Goal: Browse casually: Explore the website without a specific task or goal

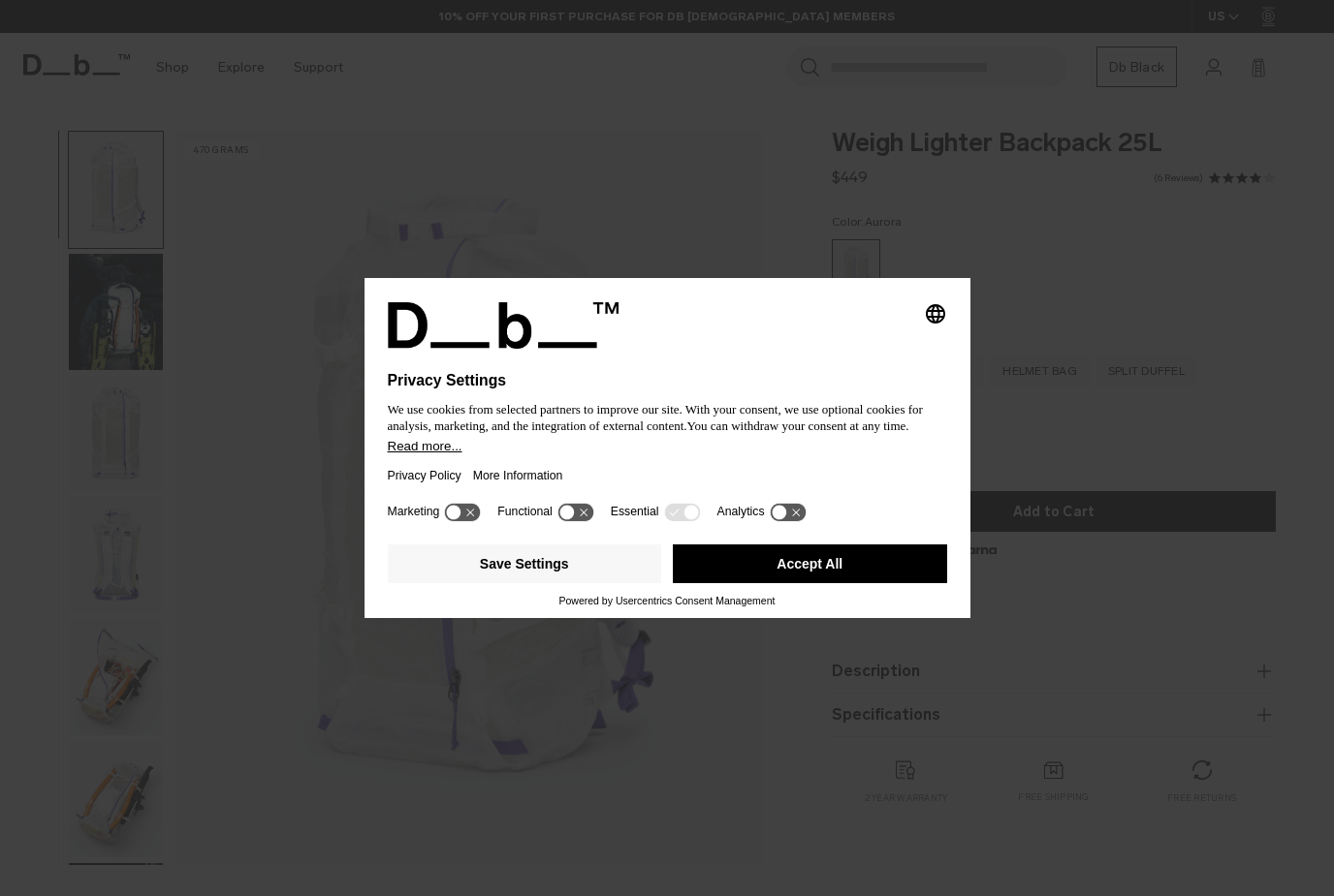
click at [838, 567] on button "Accept All" at bounding box center [810, 564] width 274 height 39
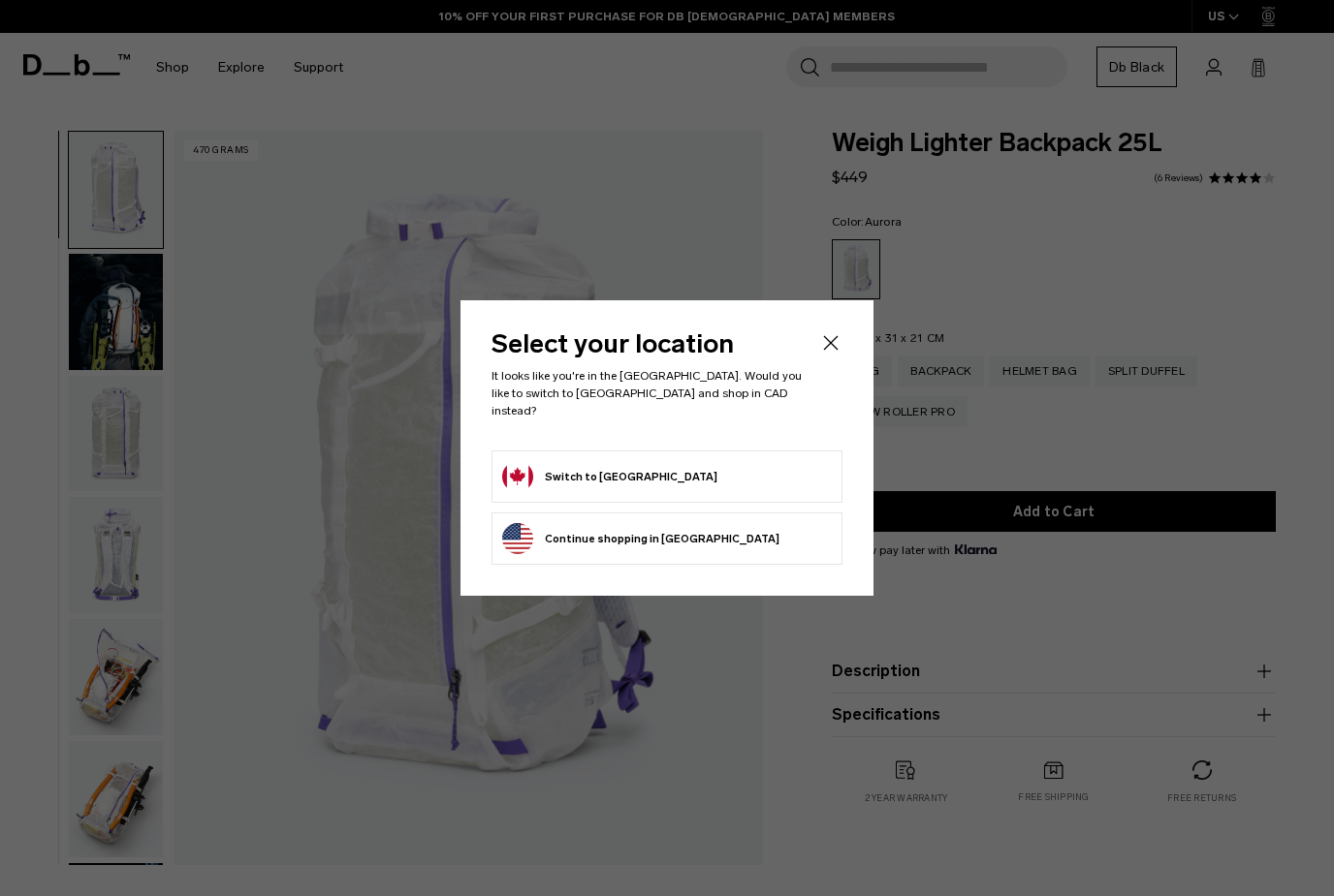
click at [695, 527] on button "Continue browsing [GEOGRAPHIC_DATA] store Continue shopping in [GEOGRAPHIC_DATA]" at bounding box center [640, 539] width 277 height 31
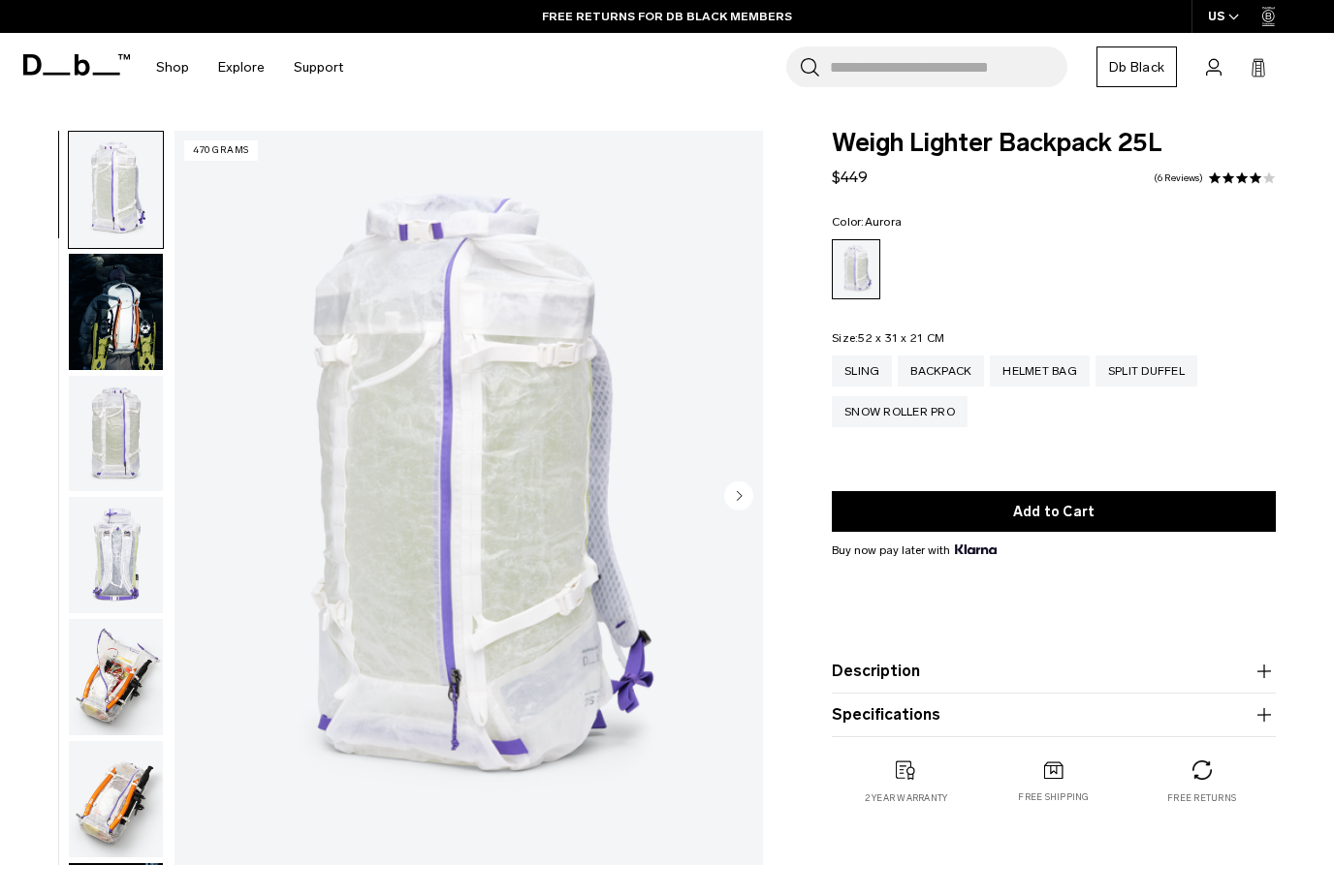
click at [114, 328] on img "button" at bounding box center [116, 312] width 94 height 117
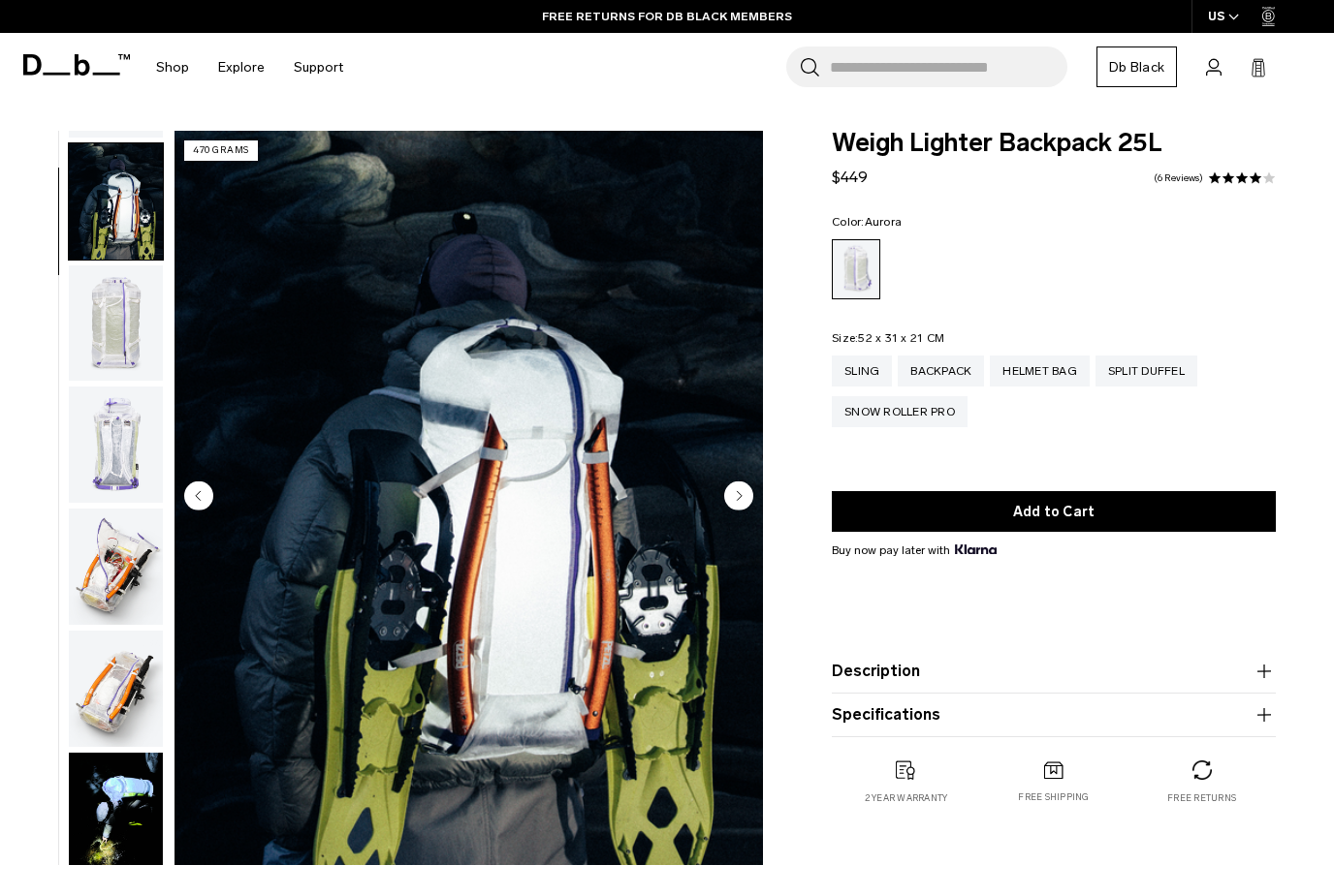
scroll to position [123, 0]
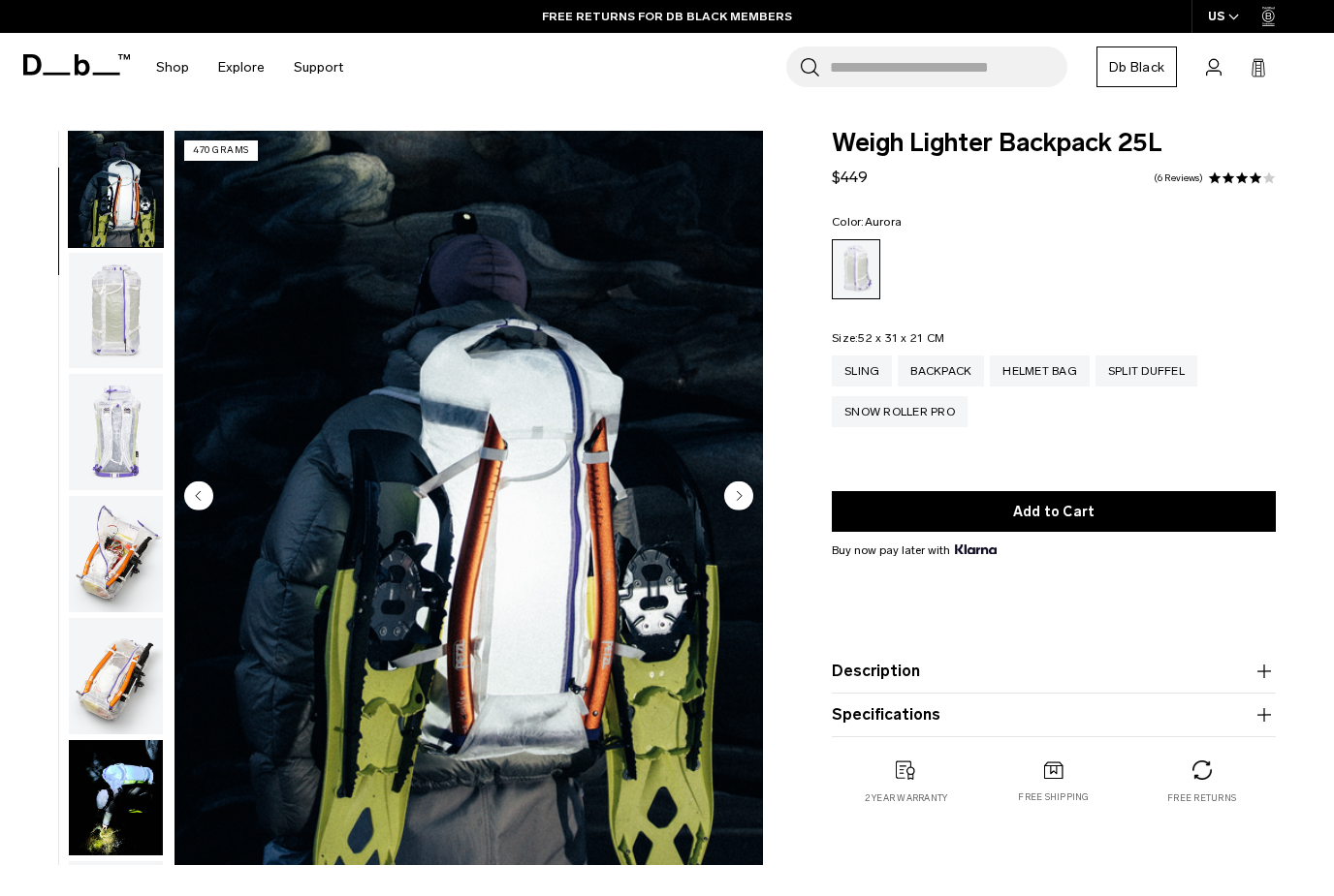
click at [109, 309] on img "button" at bounding box center [116, 311] width 94 height 117
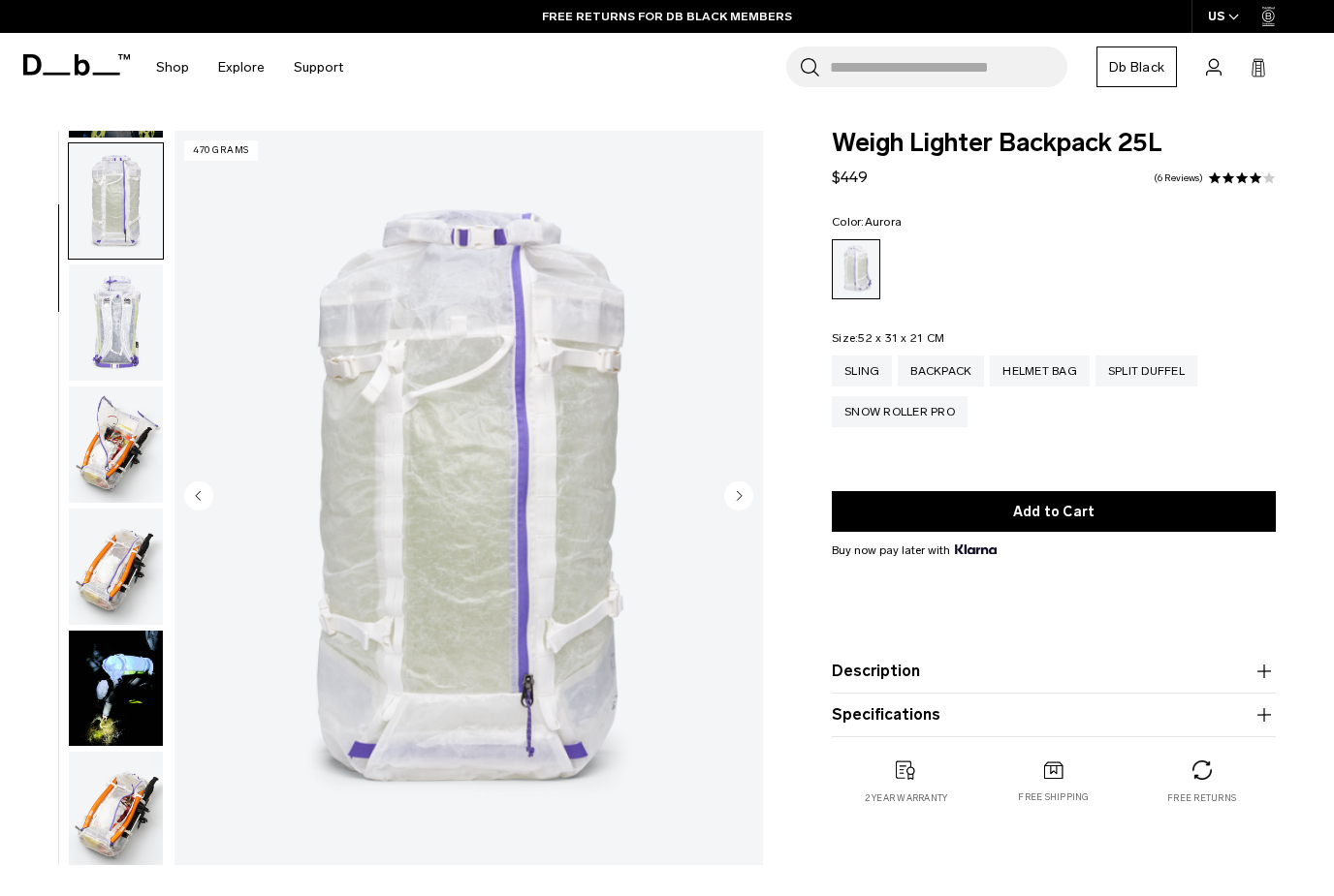
scroll to position [245, 0]
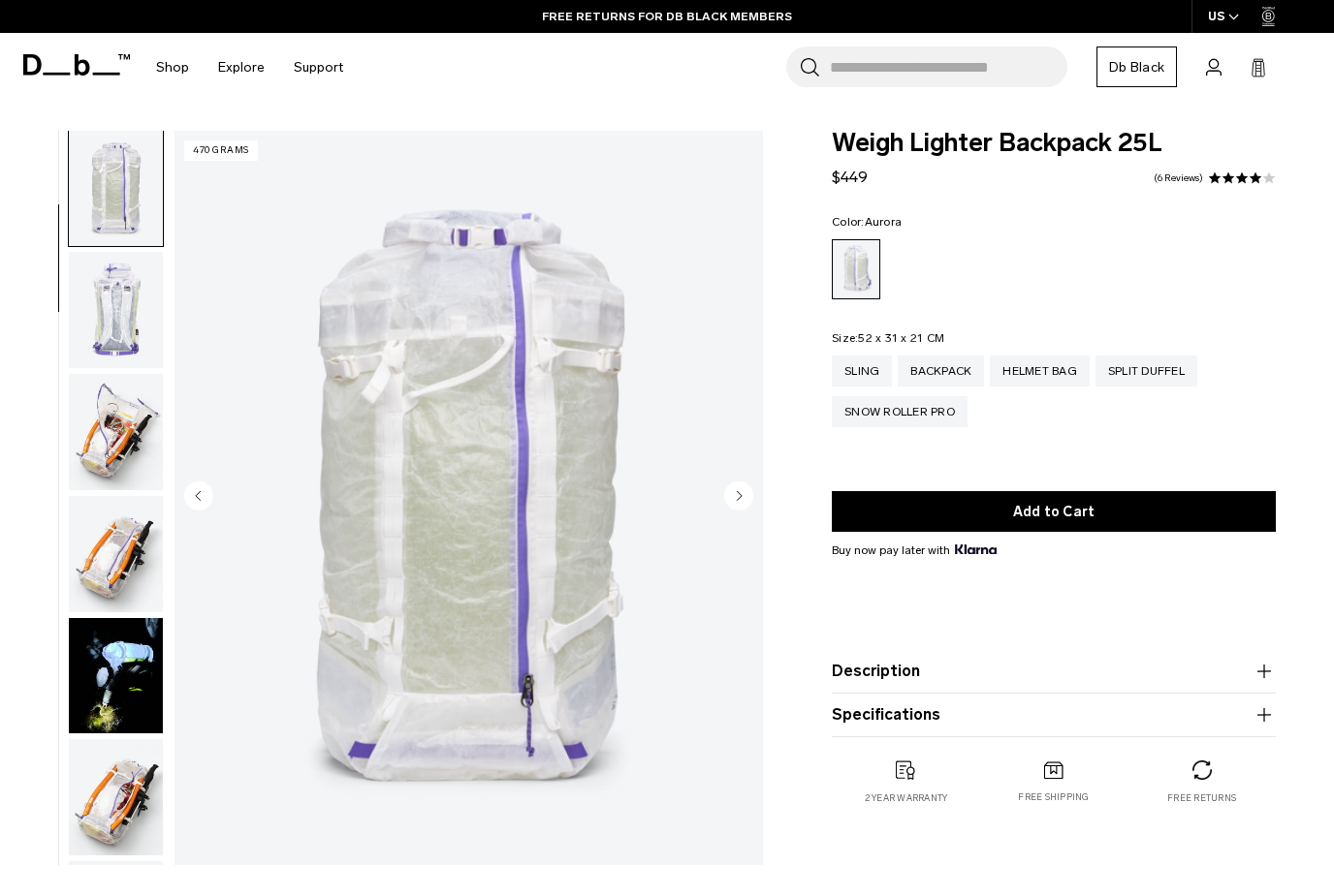
click at [106, 325] on img "button" at bounding box center [116, 310] width 94 height 117
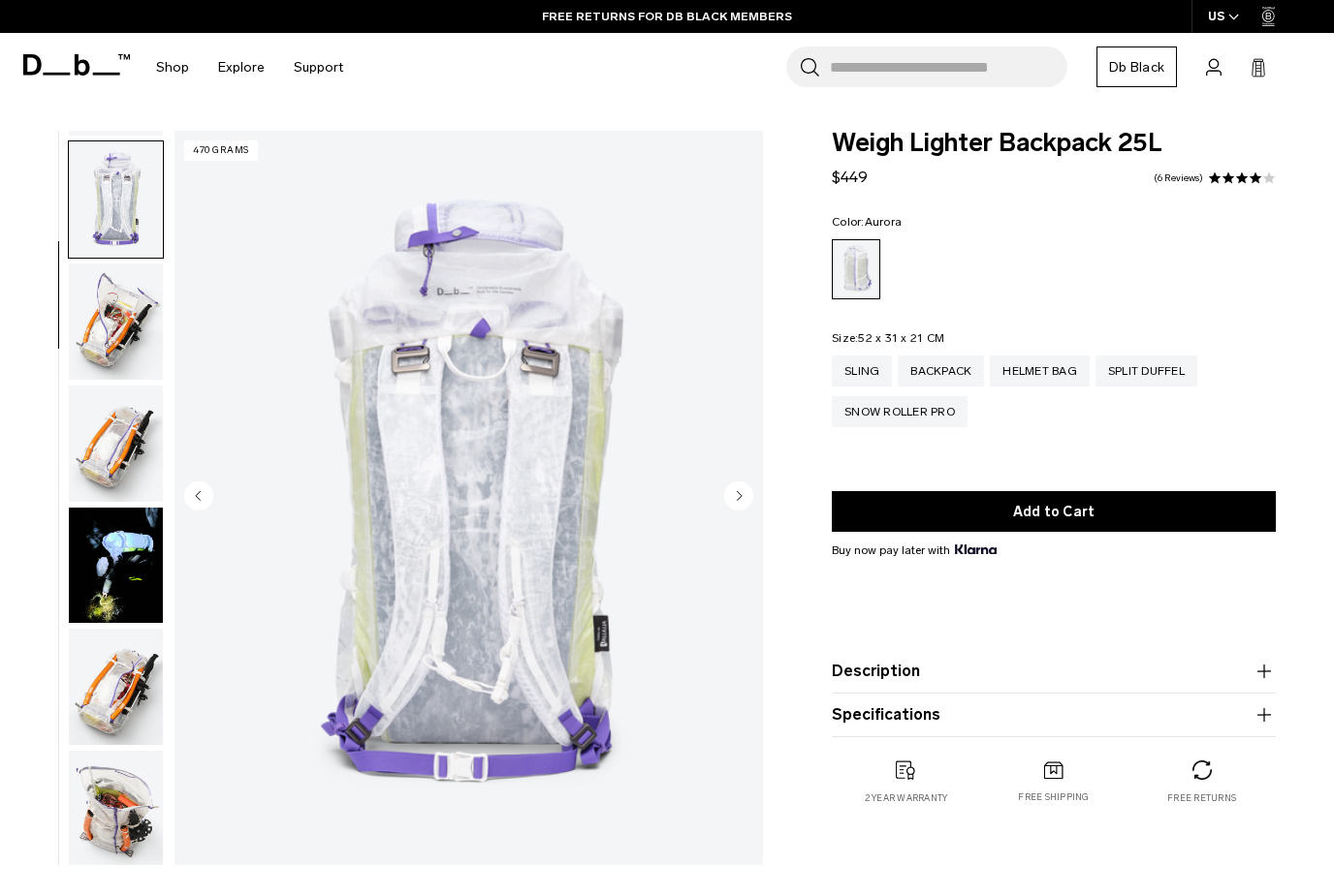
scroll to position [368, 0]
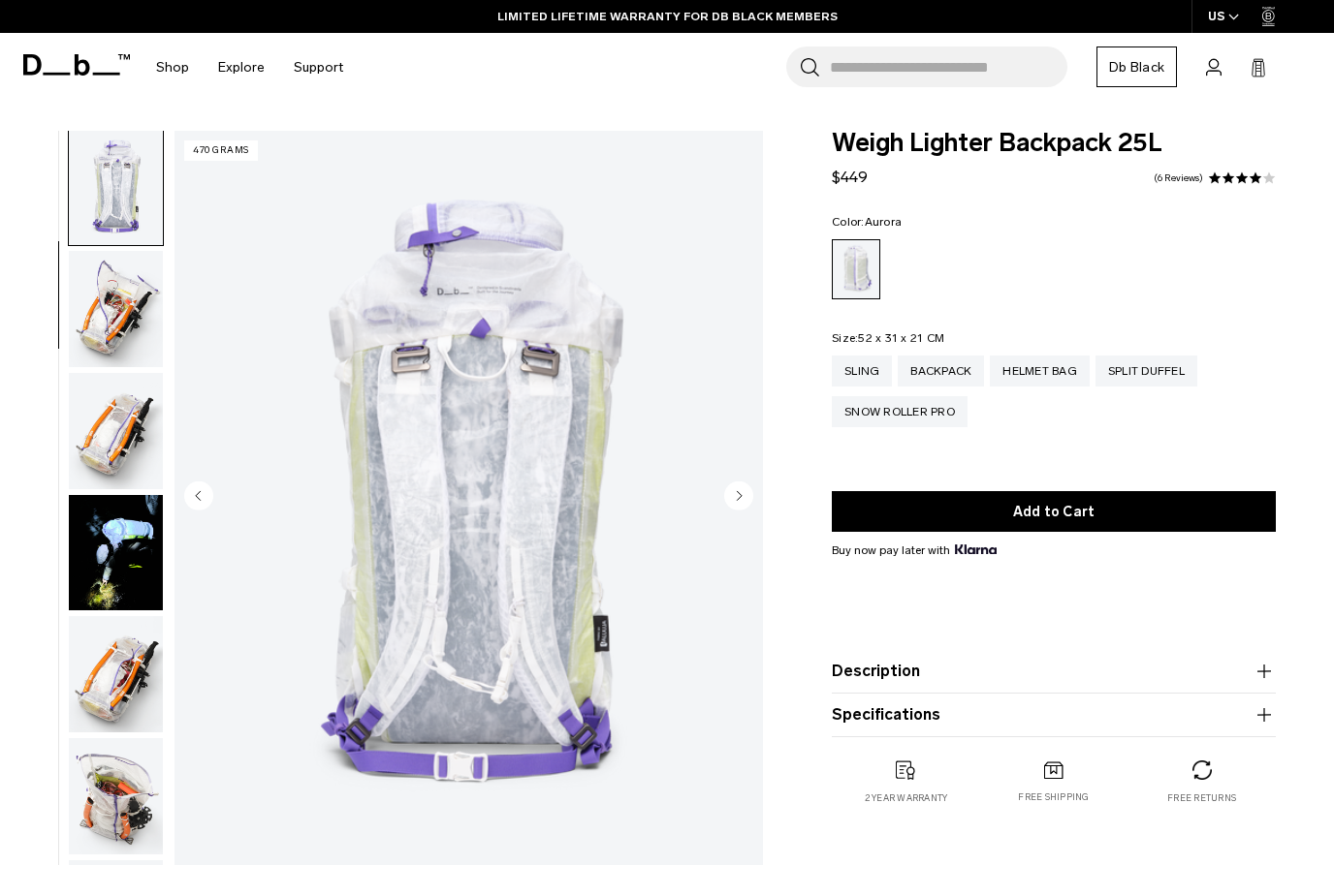
click at [107, 326] on img "button" at bounding box center [116, 309] width 94 height 117
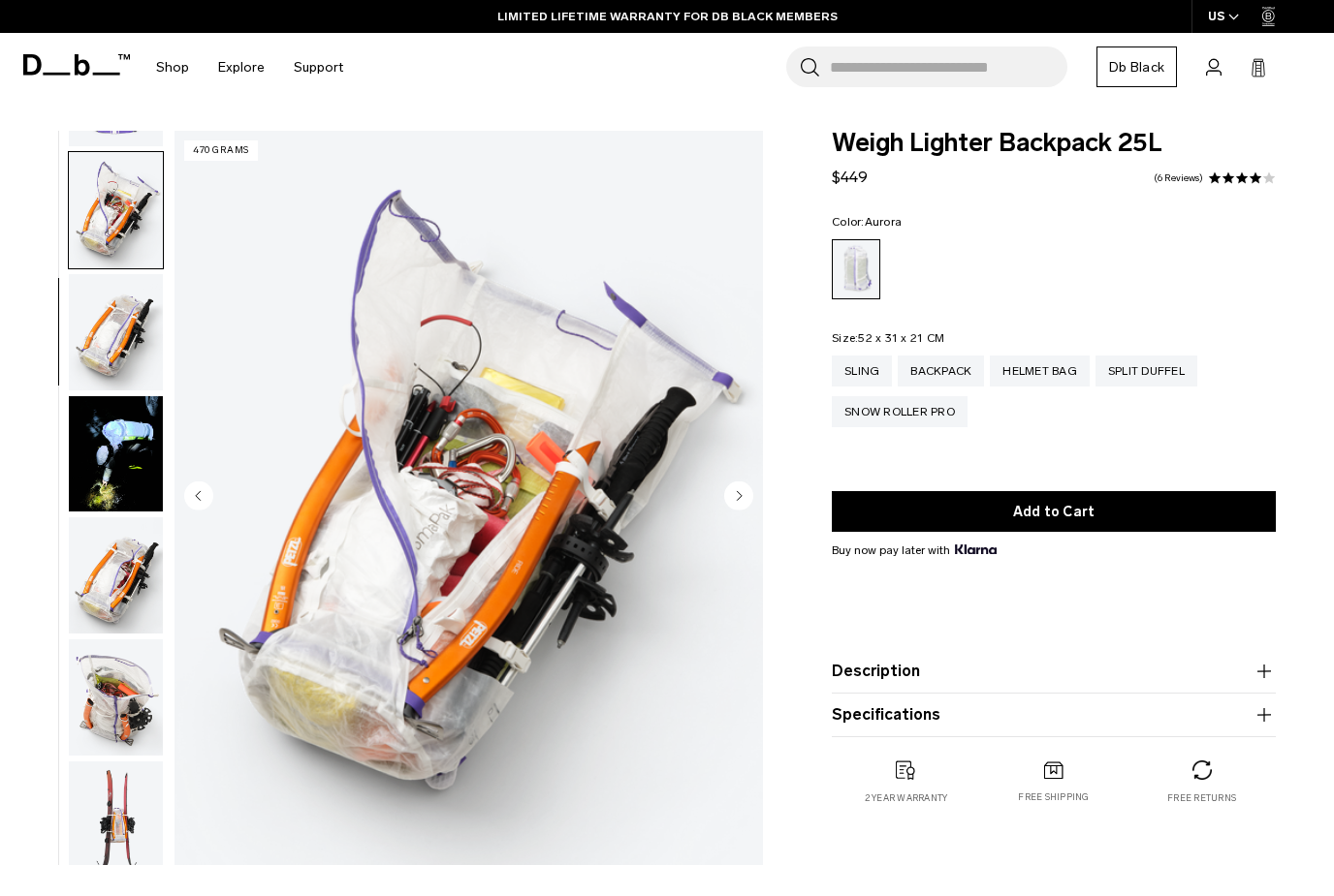
scroll to position [491, 0]
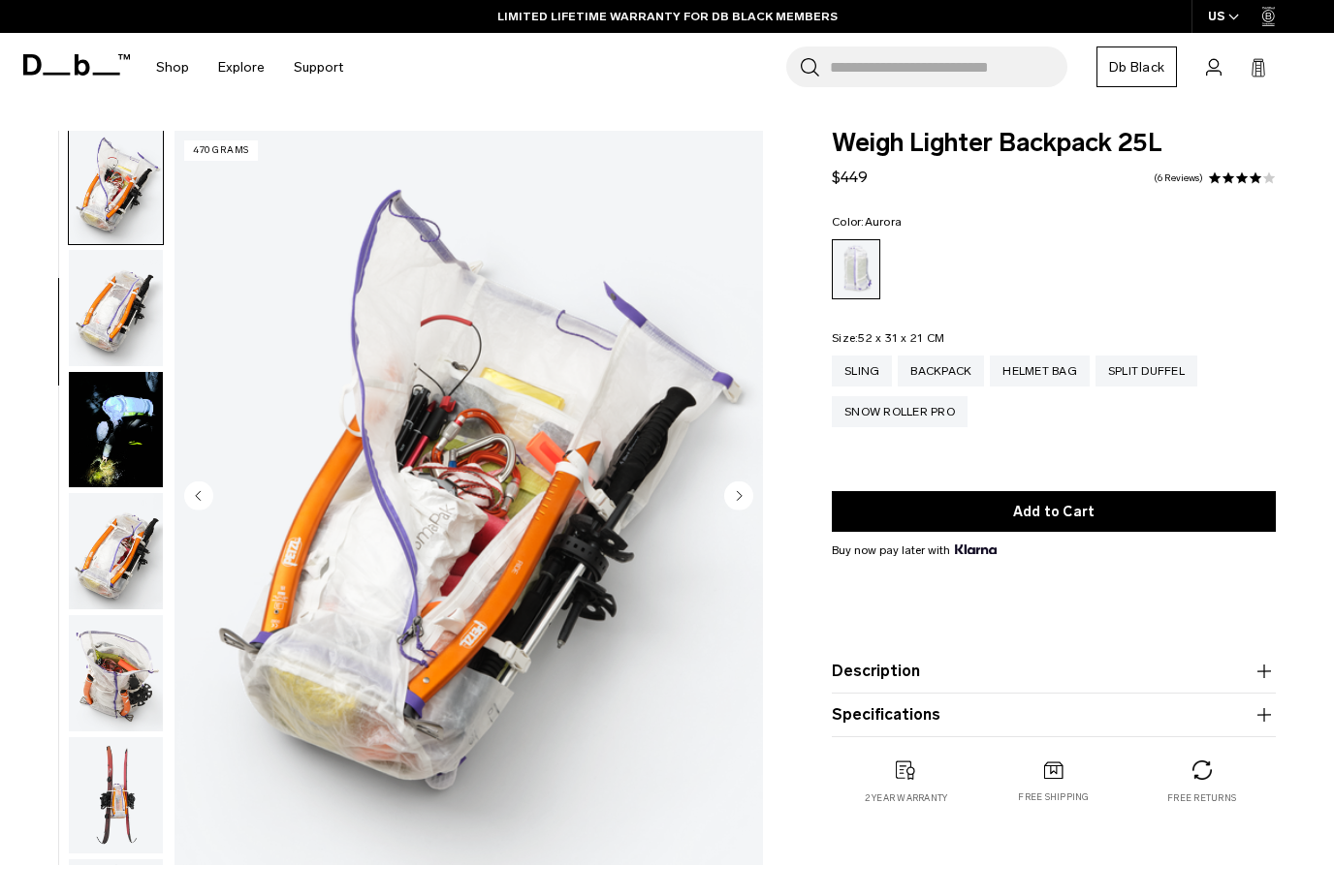
click at [108, 273] on img "button" at bounding box center [116, 308] width 94 height 117
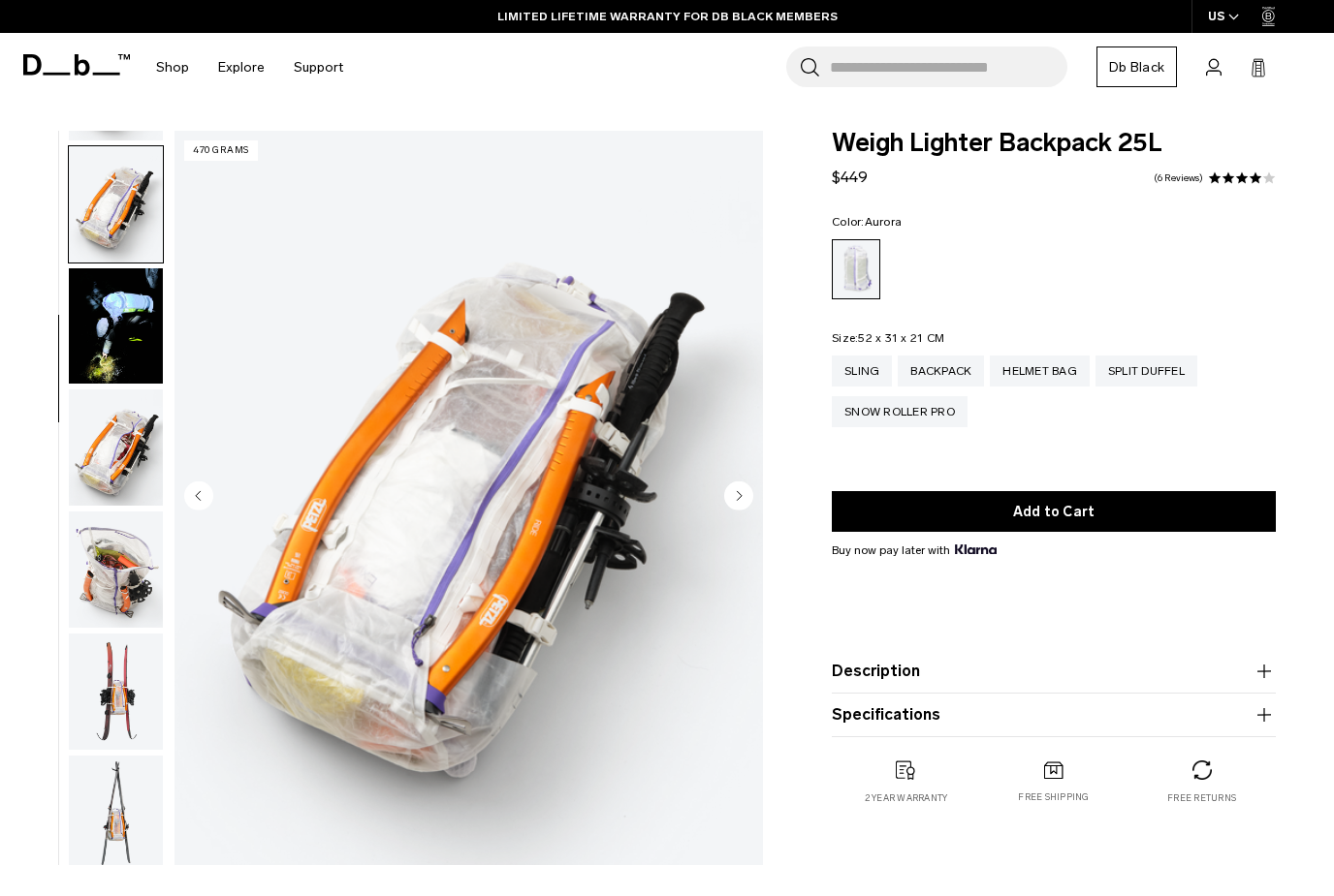
scroll to position [614, 0]
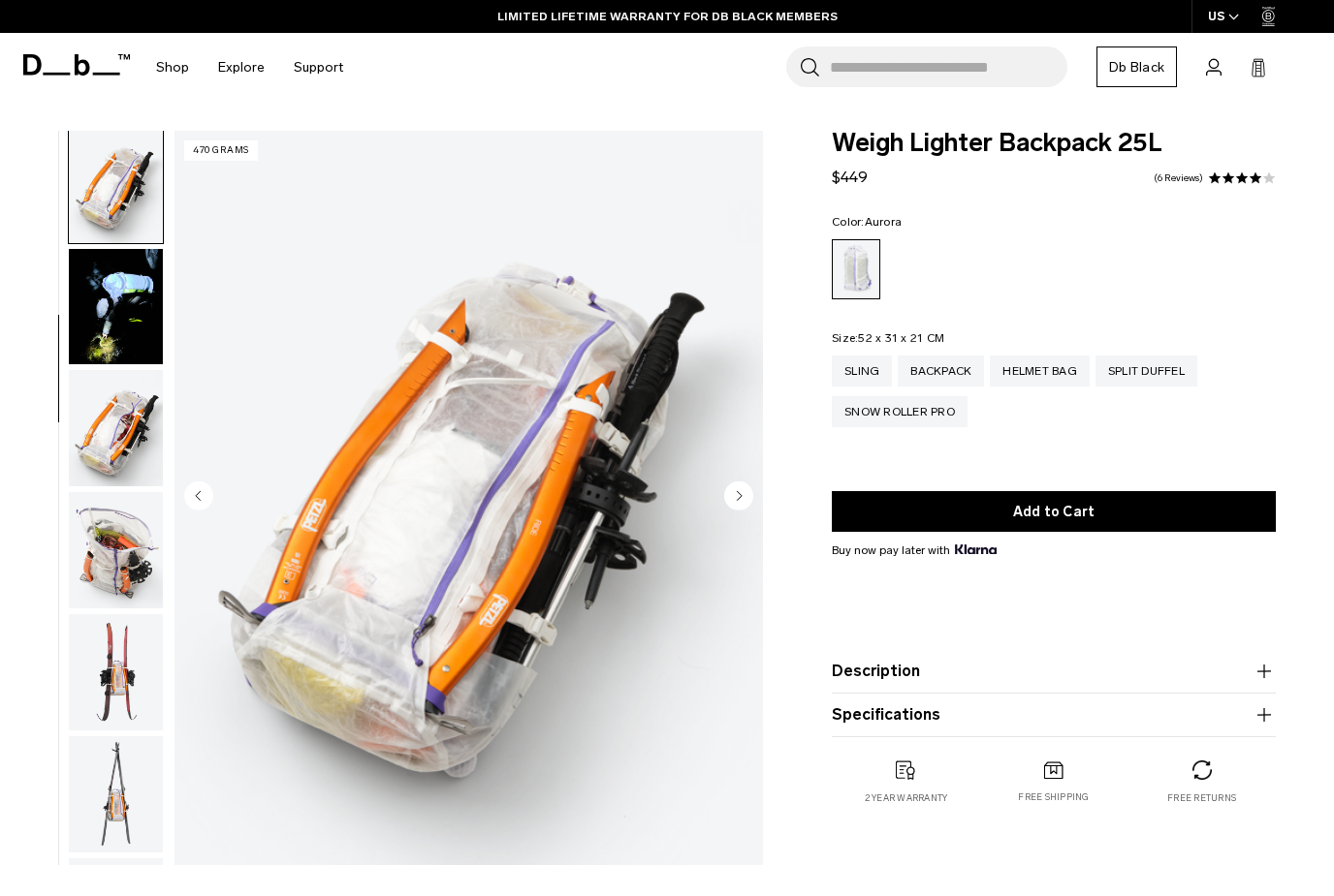
click at [107, 345] on img "button" at bounding box center [116, 307] width 94 height 117
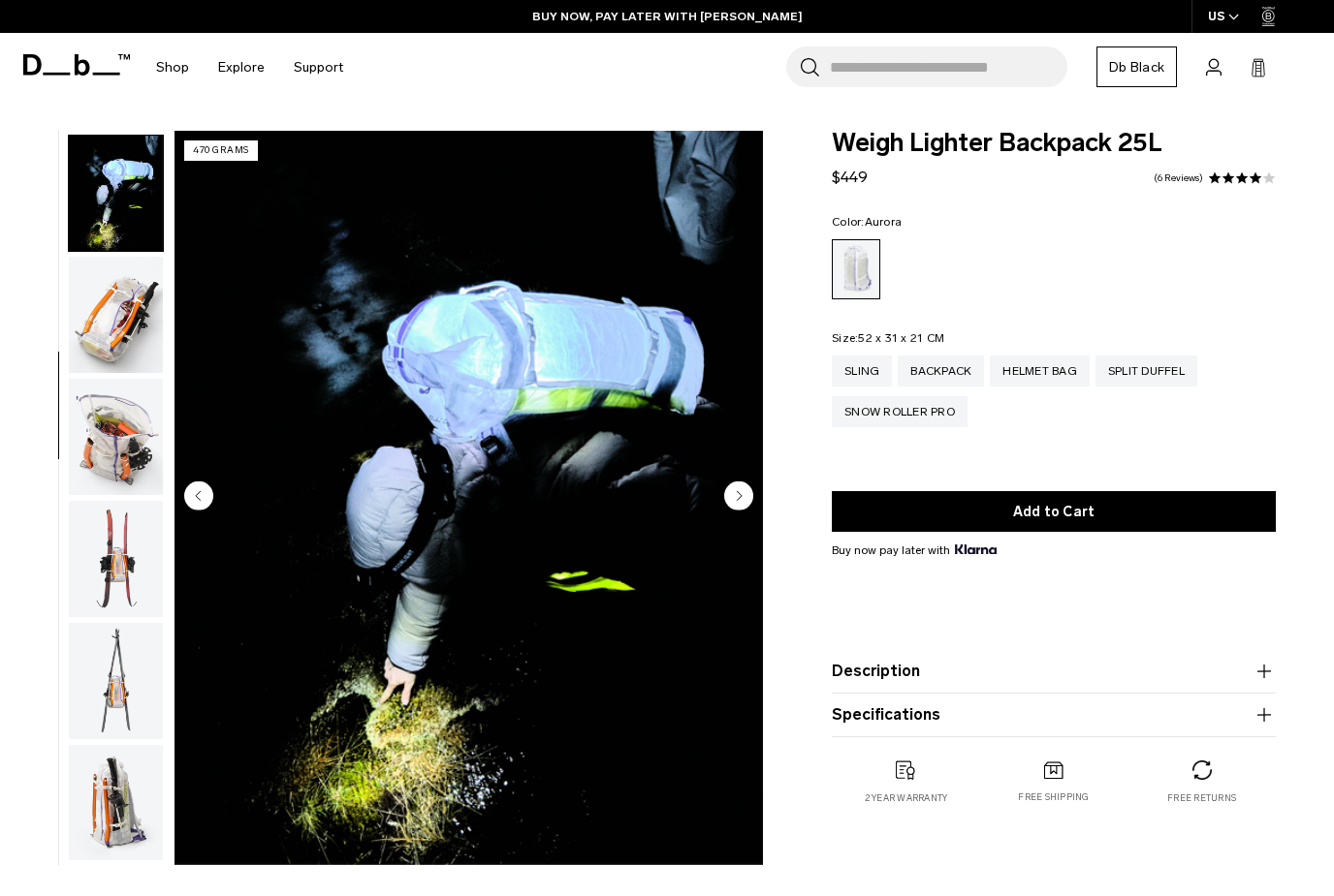
click at [116, 410] on img "button" at bounding box center [116, 437] width 94 height 117
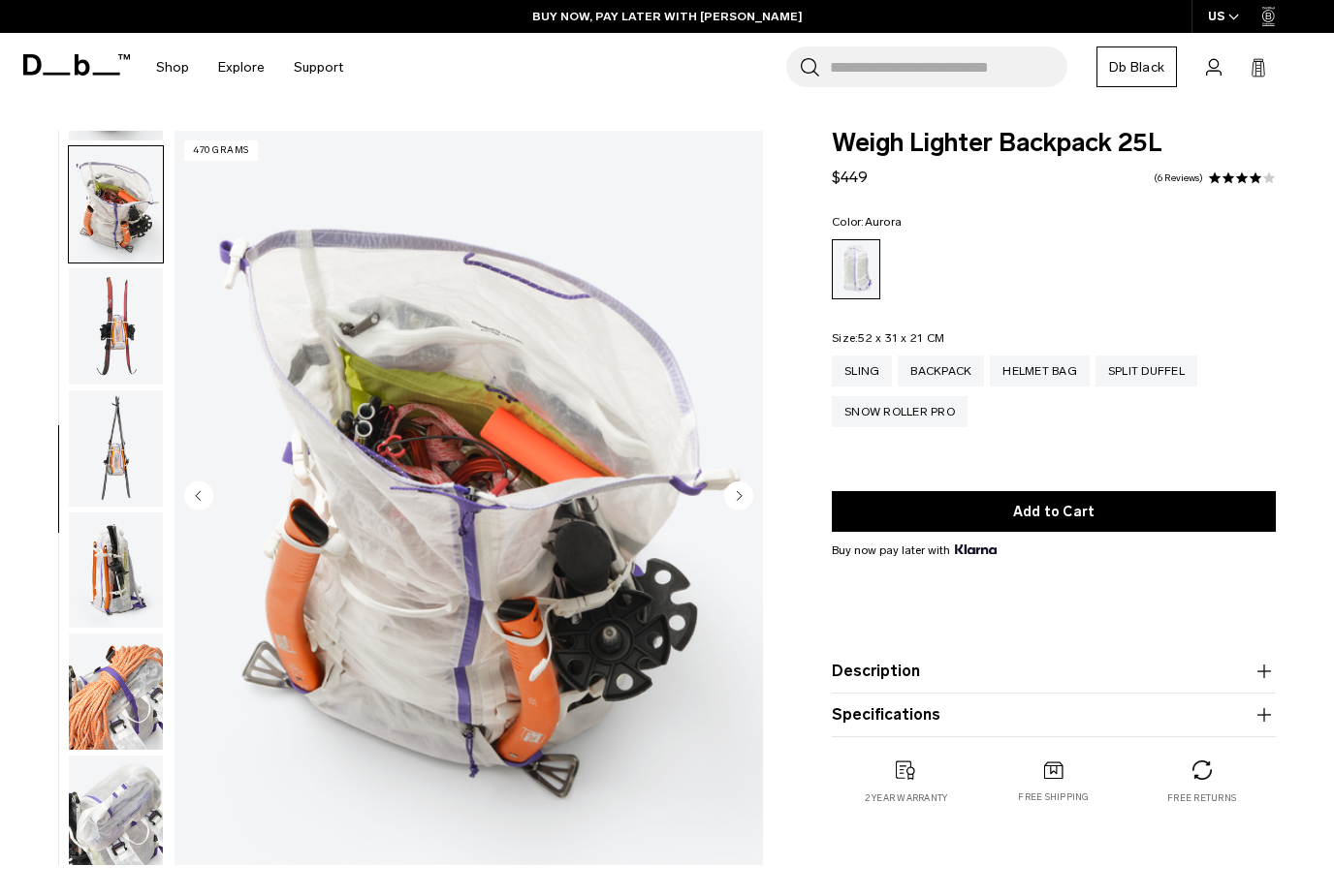
scroll to position [983, 0]
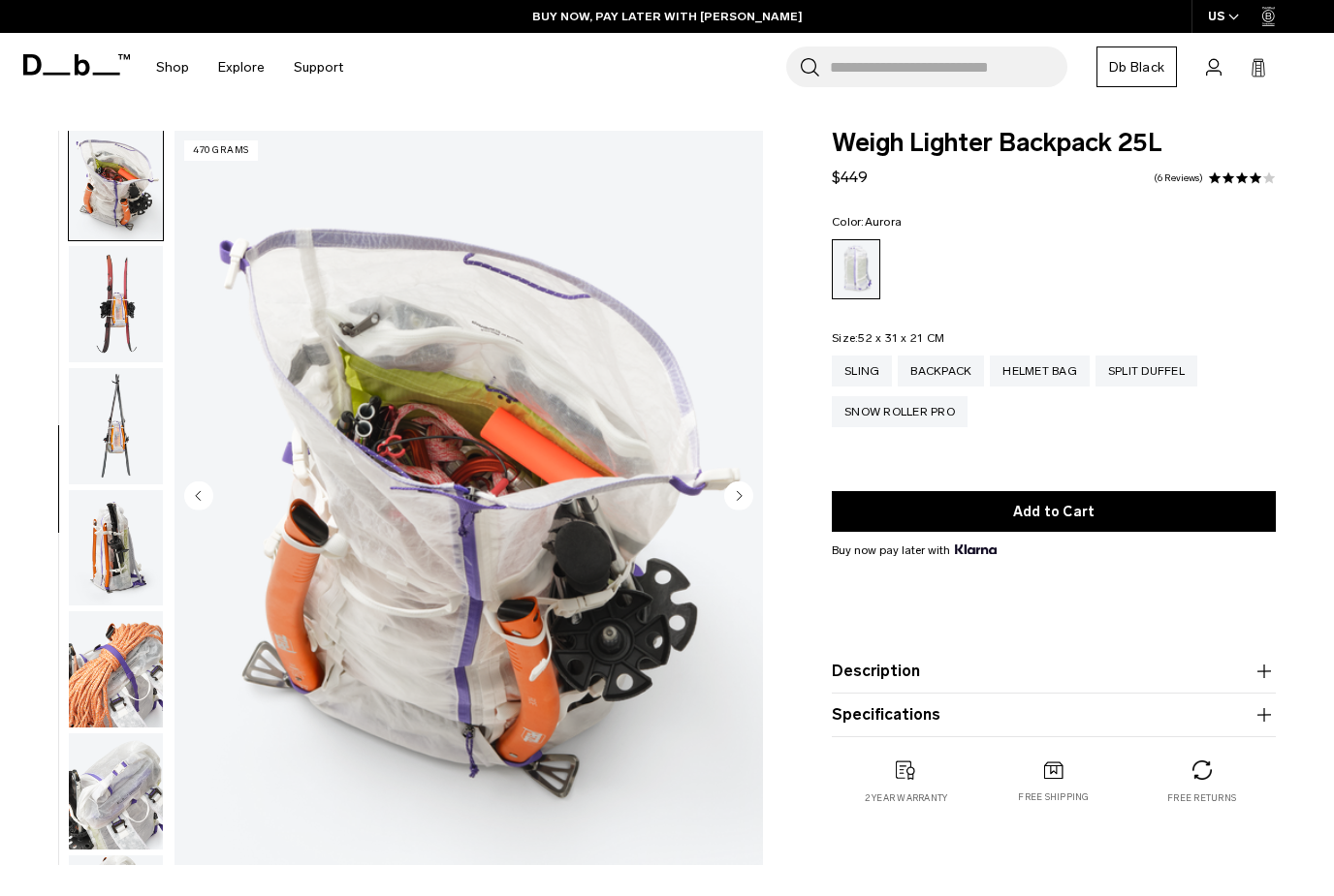
click at [855, 376] on div "Sling" at bounding box center [862, 372] width 60 height 31
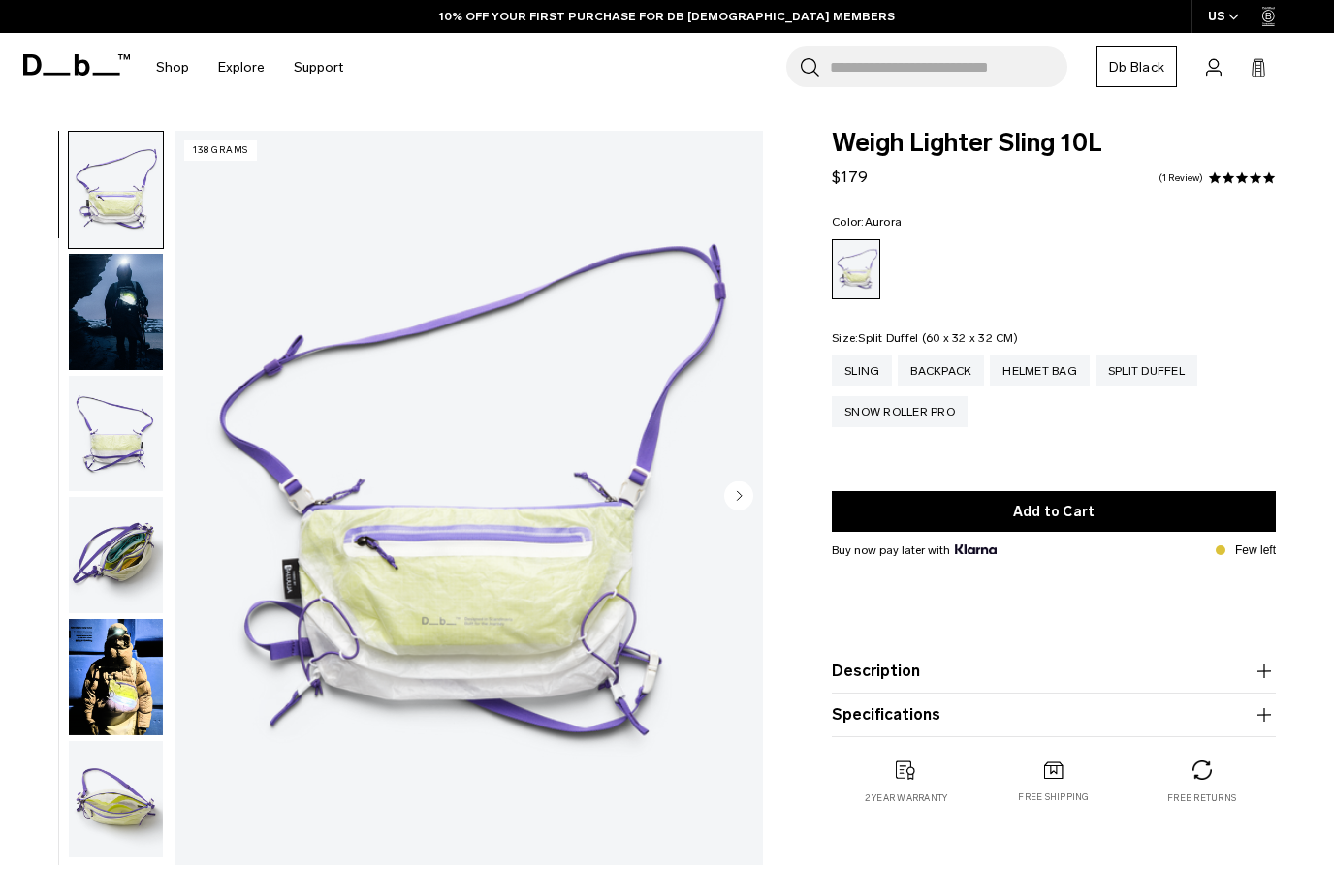
click at [1160, 373] on div "Split Duffel" at bounding box center [1145, 372] width 102 height 31
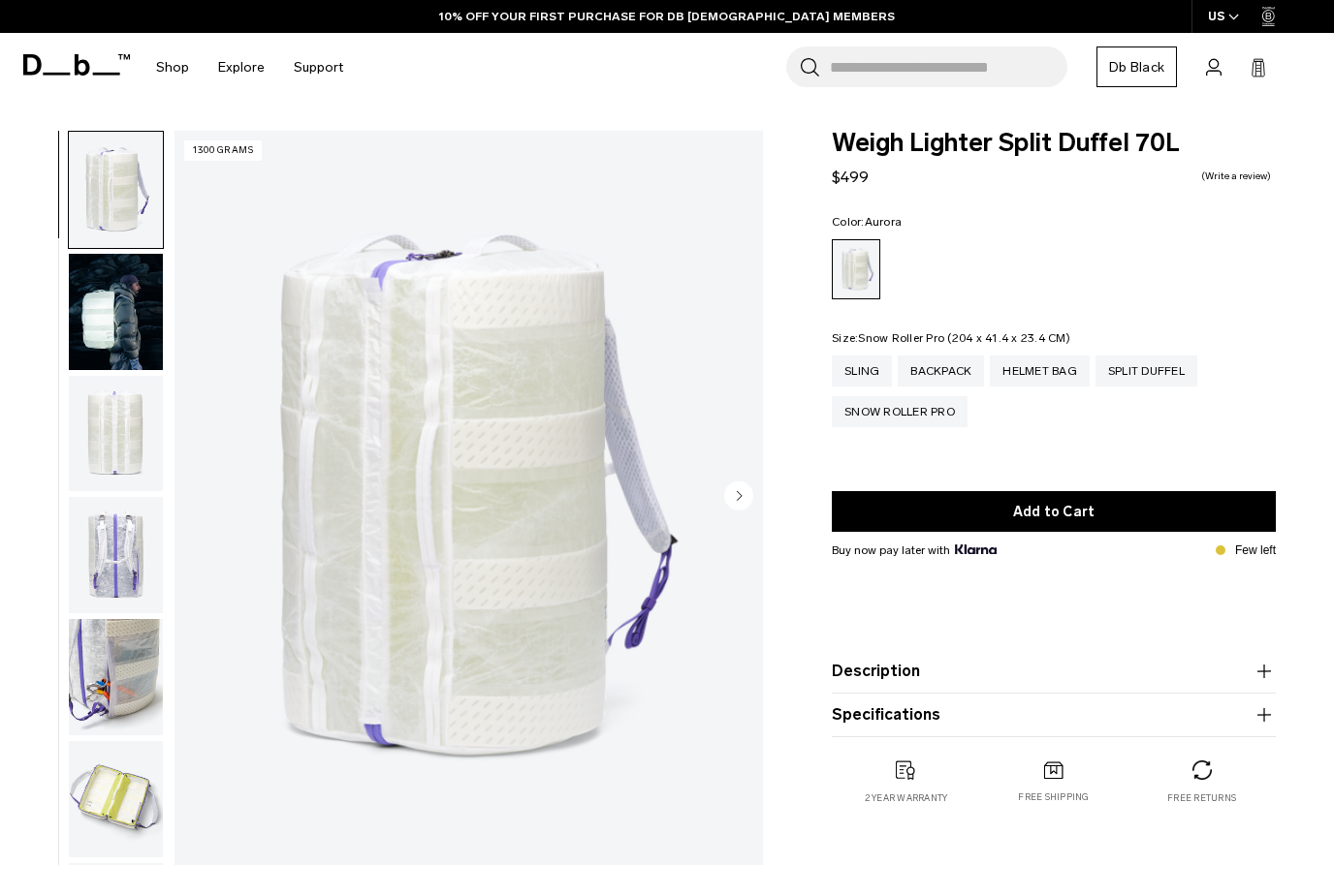
click at [886, 423] on div "Snow Roller Pro" at bounding box center [899, 412] width 135 height 31
